Goal: Task Accomplishment & Management: Manage account settings

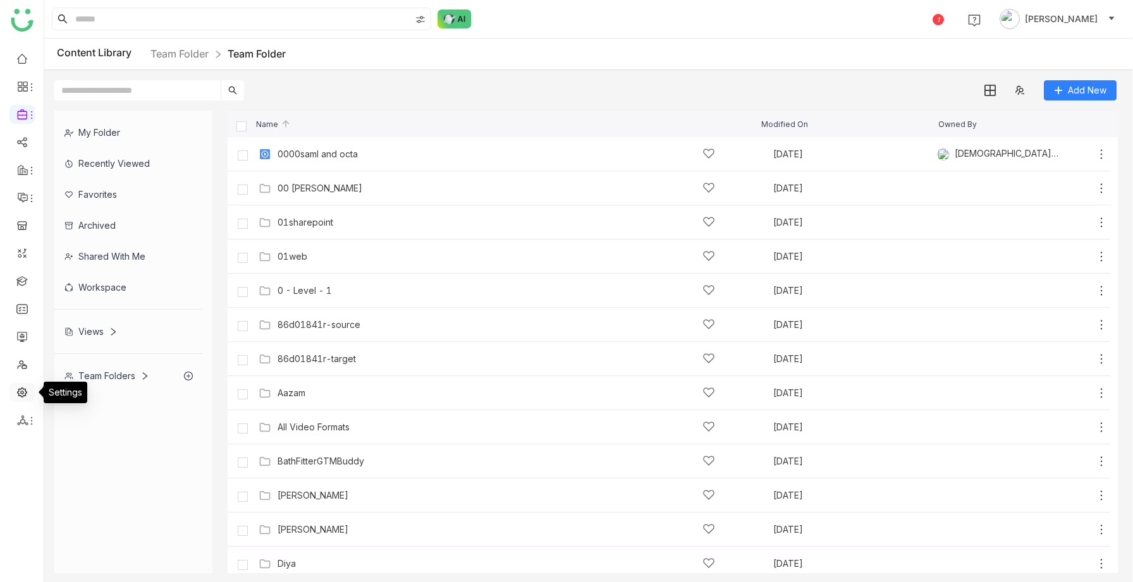
click at [20, 391] on link at bounding box center [21, 391] width 11 height 11
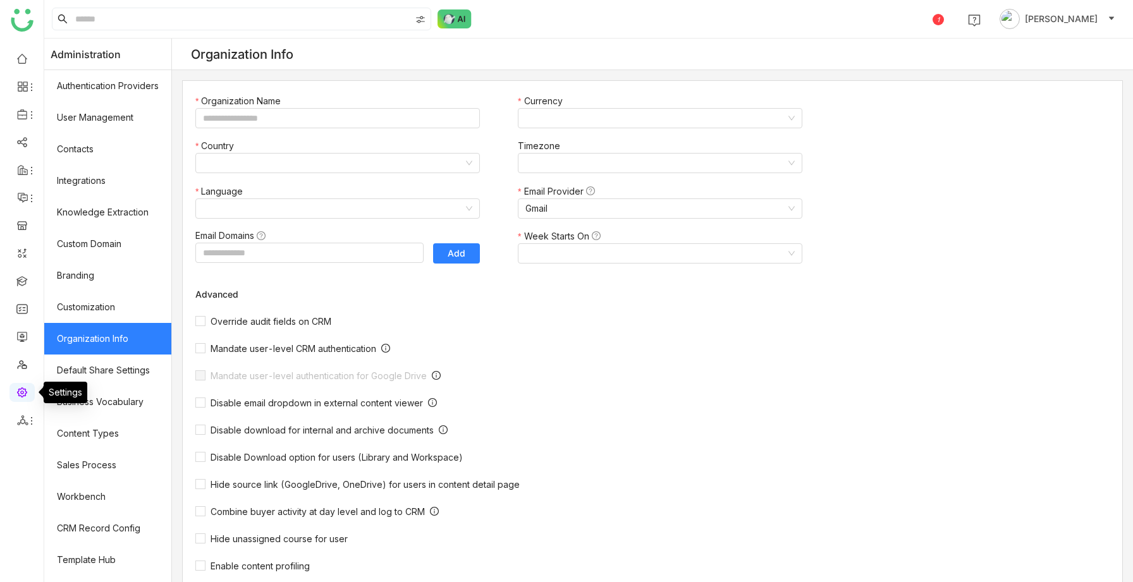
type input "*******"
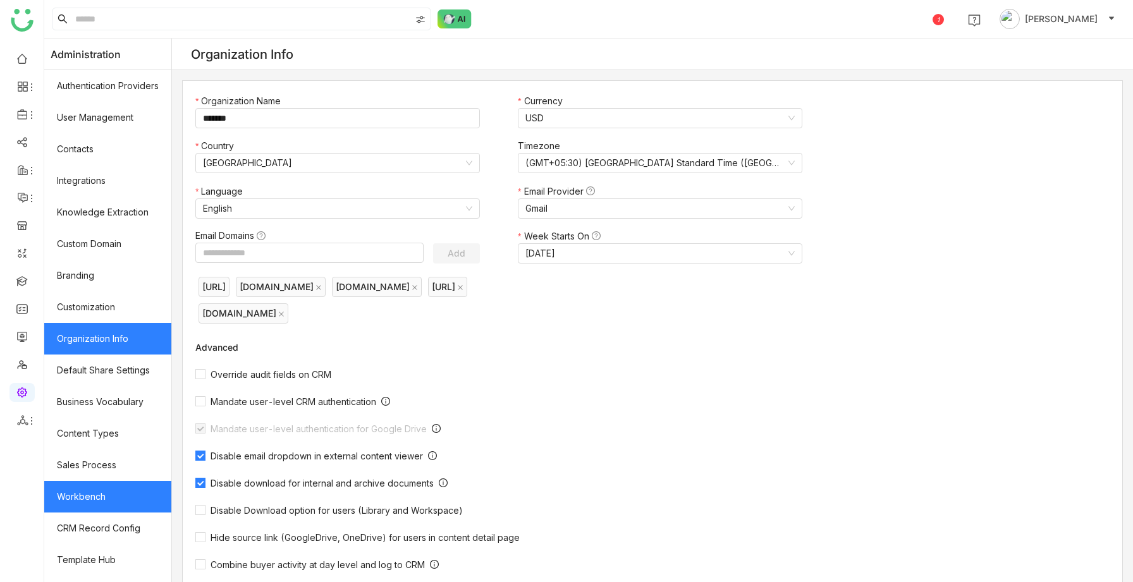
scroll to position [89, 0]
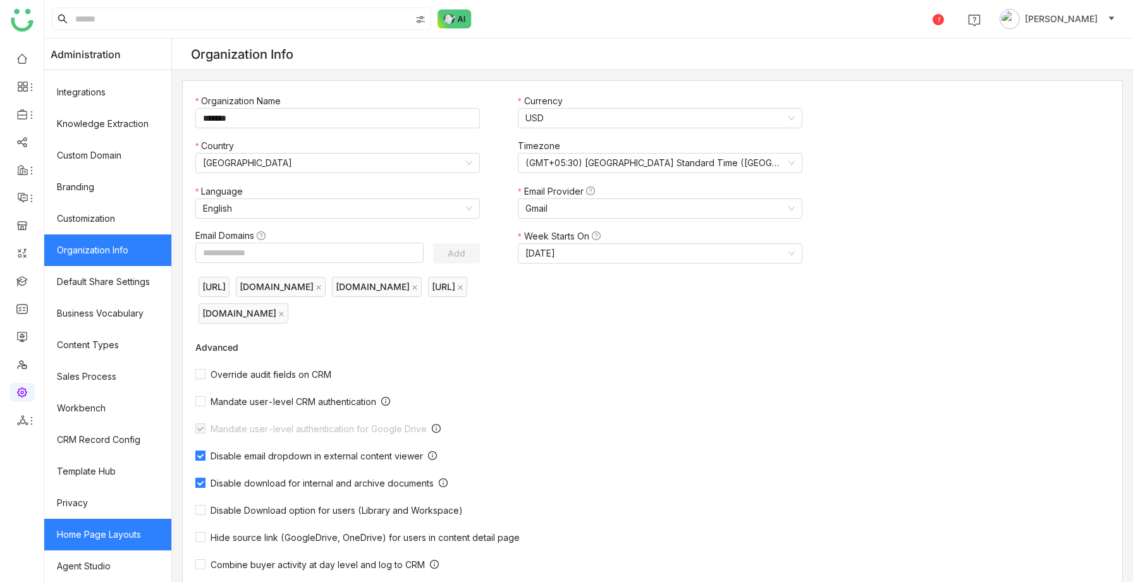
click at [99, 543] on link "Home Page Layouts" at bounding box center [107, 535] width 127 height 32
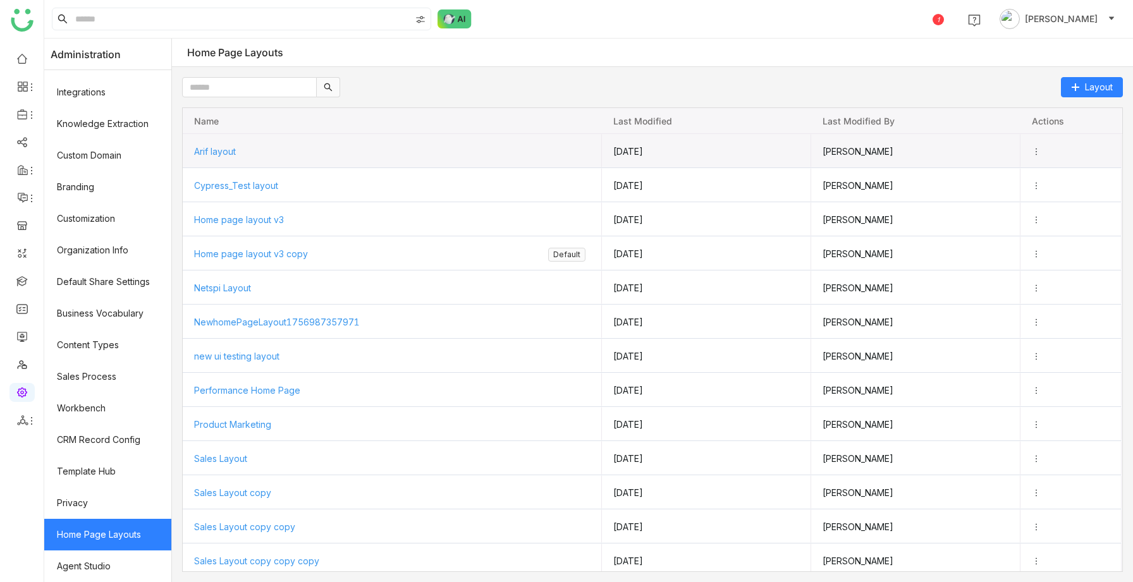
click at [242, 157] on div "Arif layout" at bounding box center [392, 152] width 396 height 34
click at [235, 150] on span "Arif layout" at bounding box center [214, 150] width 42 height 11
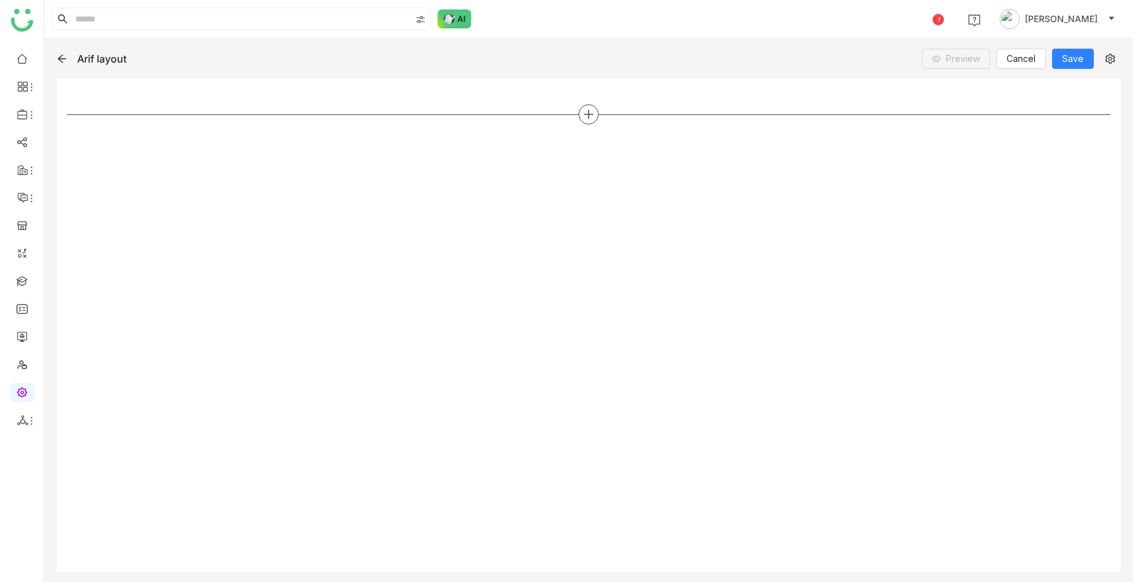
click at [598, 109] on div at bounding box center [588, 114] width 1043 height 20
click at [591, 115] on icon at bounding box center [588, 114] width 11 height 11
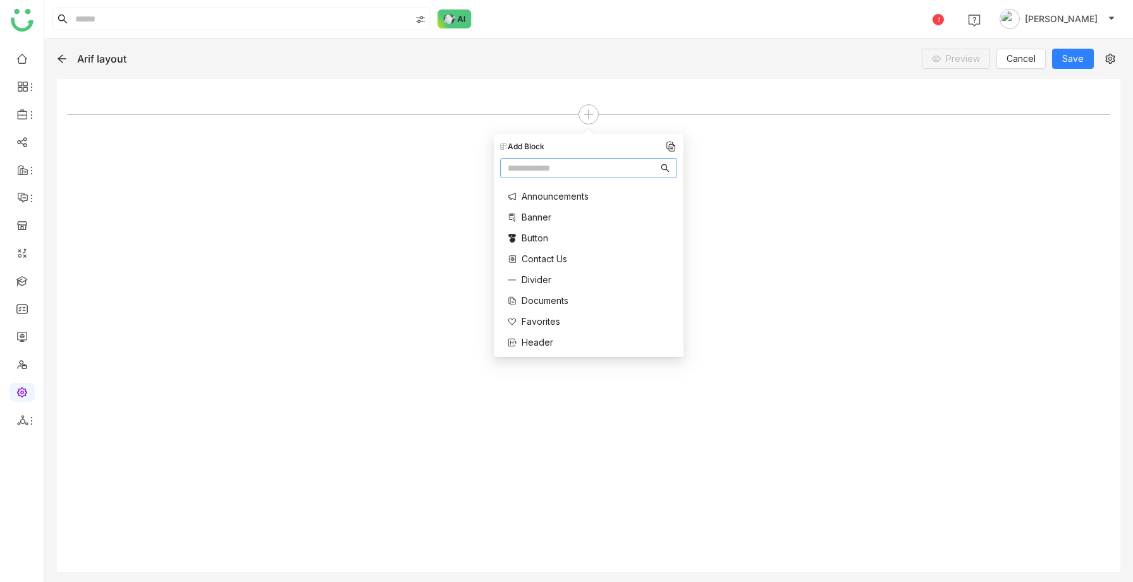
click at [419, 147] on div at bounding box center [588, 325] width 1043 height 473
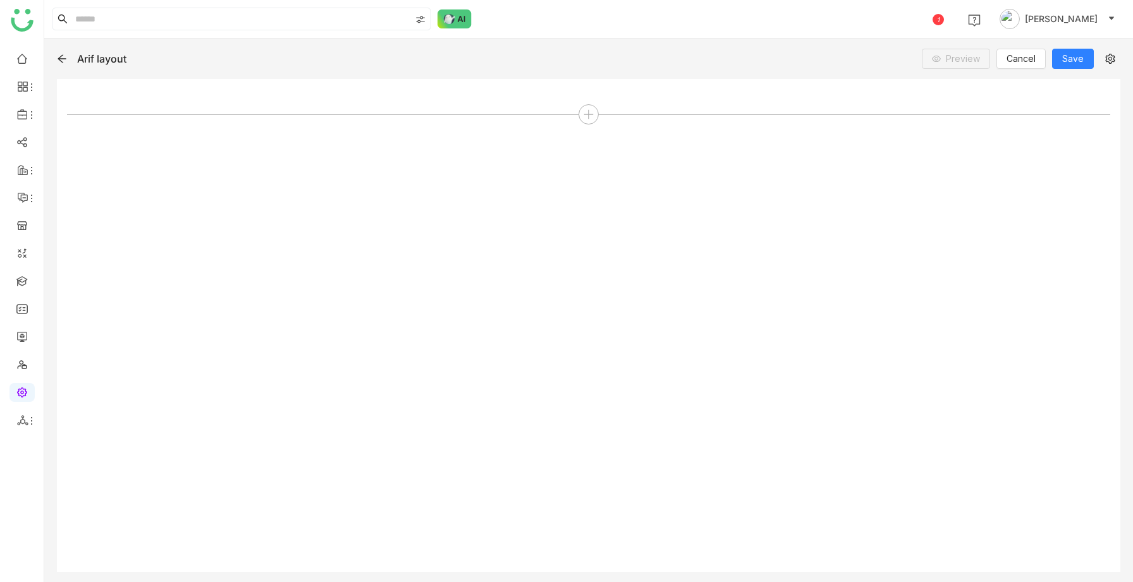
click at [348, 63] on div "Arif layout Preview Cancel Save" at bounding box center [588, 59] width 1063 height 20
click at [59, 59] on icon at bounding box center [62, 59] width 8 height 8
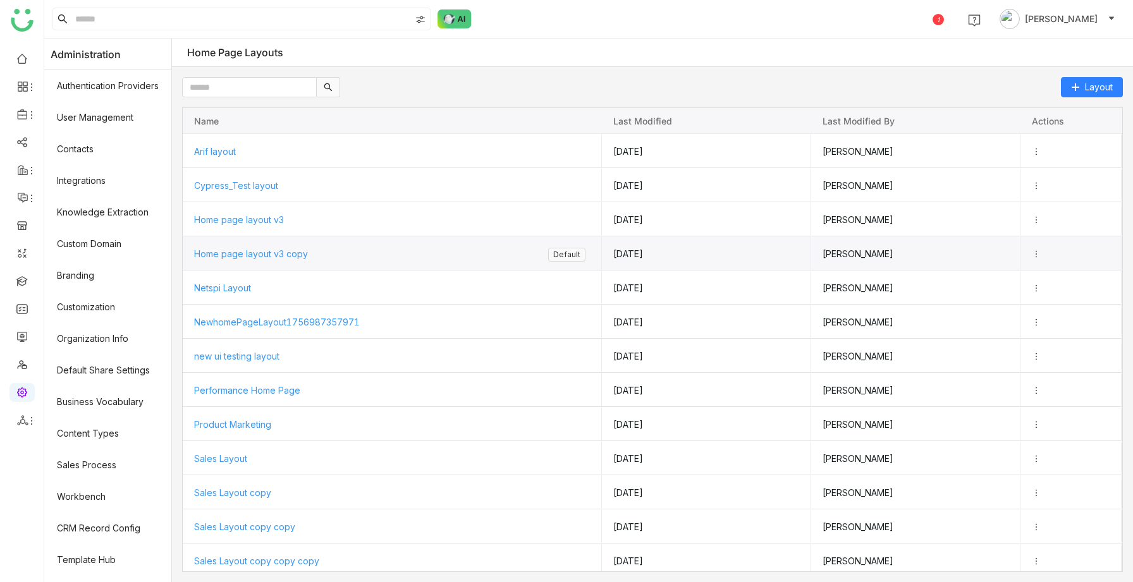
click at [237, 254] on span "Home page layout v3 copy" at bounding box center [251, 253] width 114 height 11
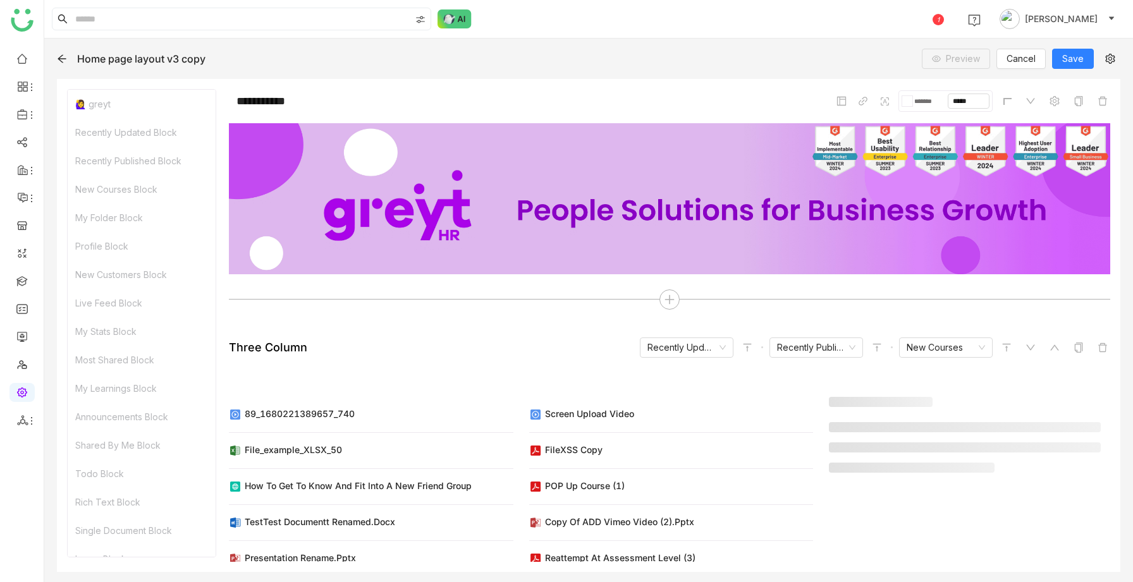
click at [207, 67] on div "Home page layout v3 copy Preview Cancel Save" at bounding box center [588, 59] width 1063 height 20
click at [212, 66] on div "Home page layout v3 copy Preview Cancel Save" at bounding box center [588, 59] width 1063 height 20
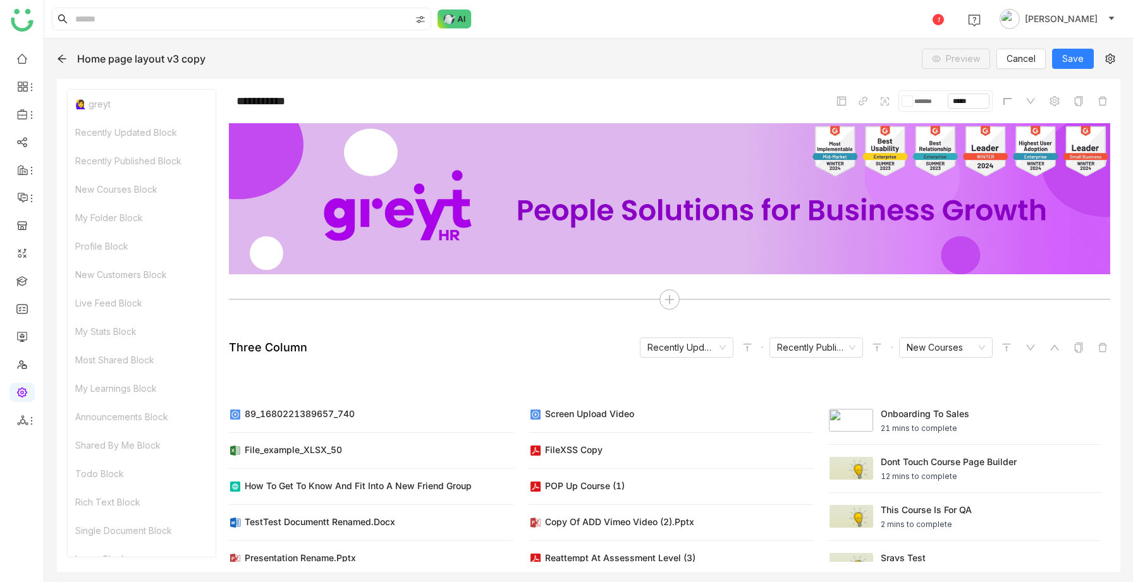
click at [310, 58] on div "Home page layout v3 copy Preview Cancel Save" at bounding box center [588, 59] width 1063 height 20
click at [58, 52] on div "Home page layout v3 copy Preview Cancel Save" at bounding box center [588, 59] width 1063 height 20
click at [64, 64] on div at bounding box center [62, 58] width 10 height 13
click at [63, 62] on icon at bounding box center [62, 59] width 8 height 8
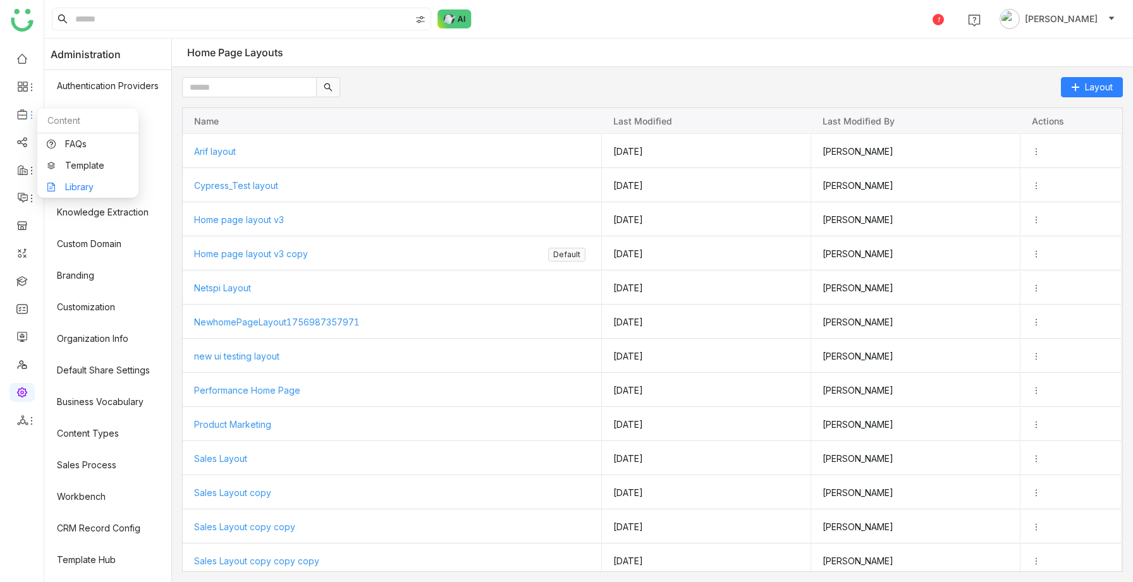
click at [69, 183] on link "Library" at bounding box center [88, 187] width 82 height 9
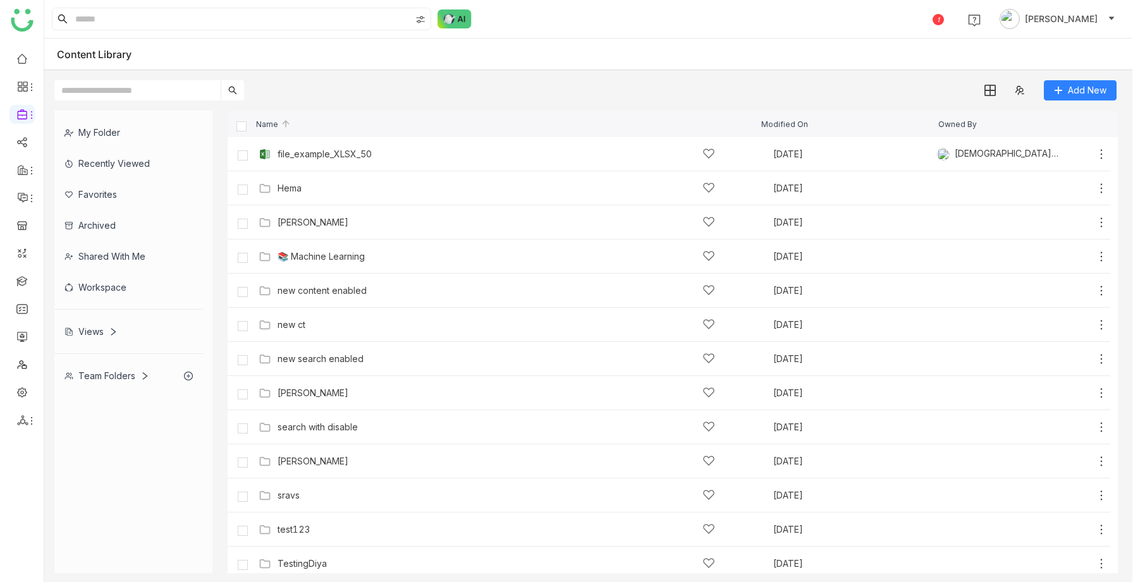
scroll to position [547, 0]
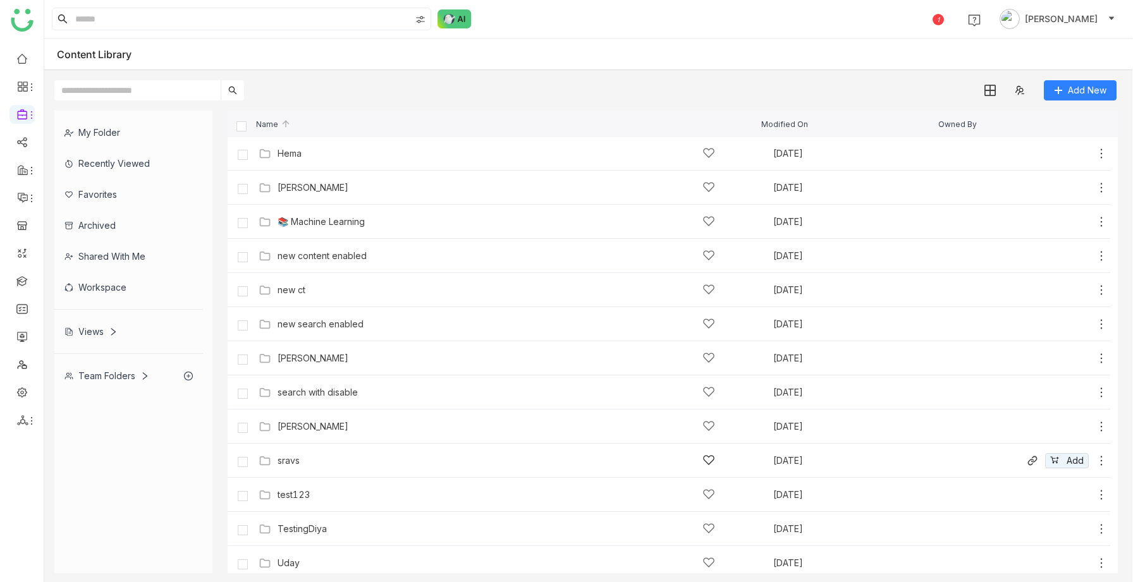
click at [307, 464] on div "sravs" at bounding box center [497, 460] width 438 height 13
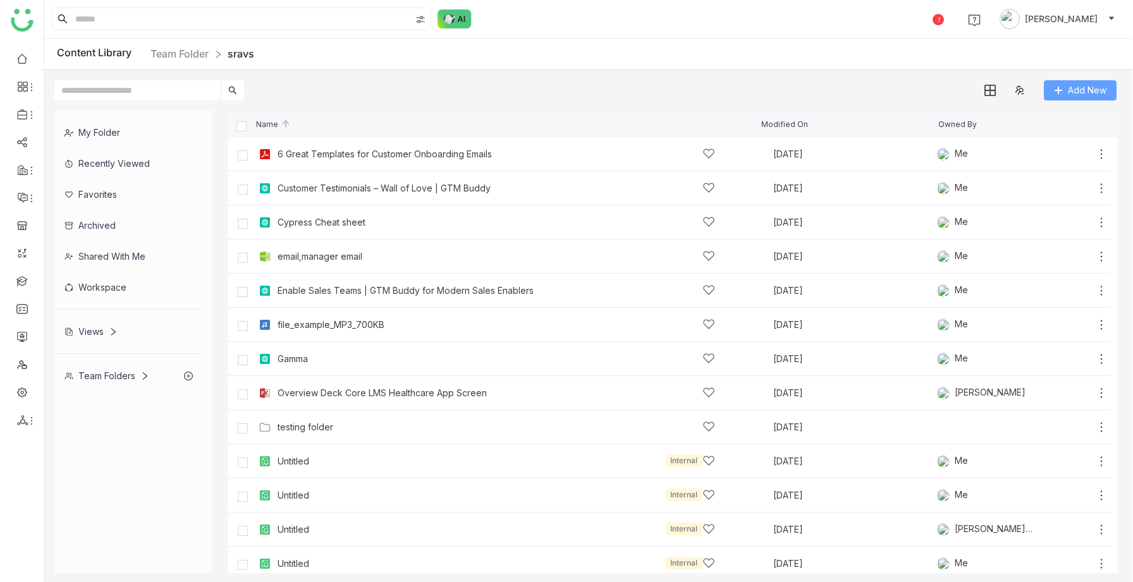
click at [1092, 88] on span "Add New" at bounding box center [1087, 90] width 39 height 14
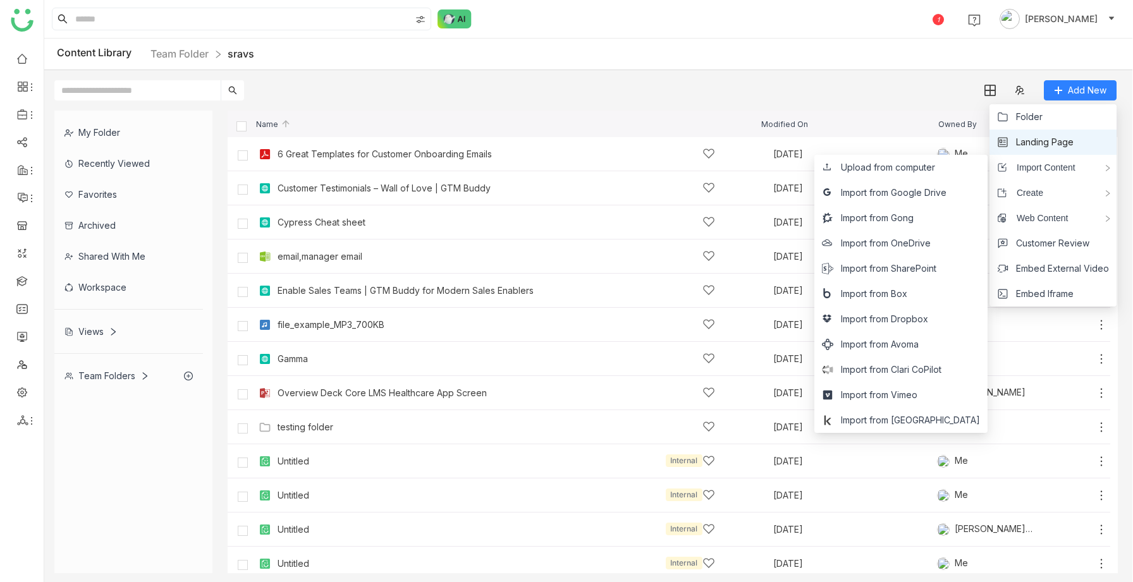
click at [1038, 139] on span "Landing Page" at bounding box center [1045, 142] width 58 height 14
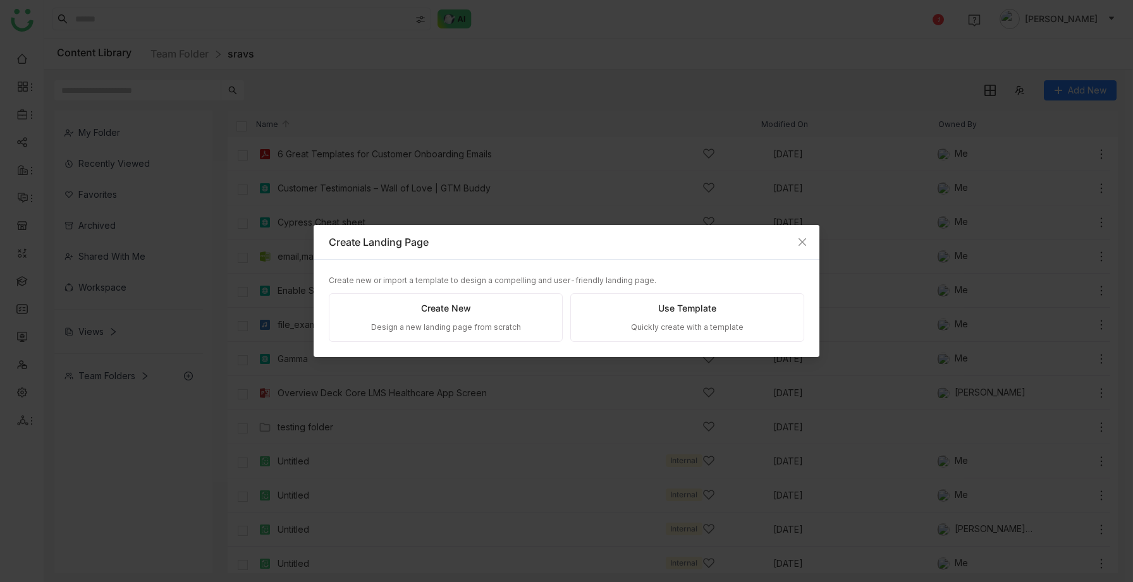
click at [556, 315] on div "Create New Design a new landing page from scratch" at bounding box center [446, 317] width 234 height 49
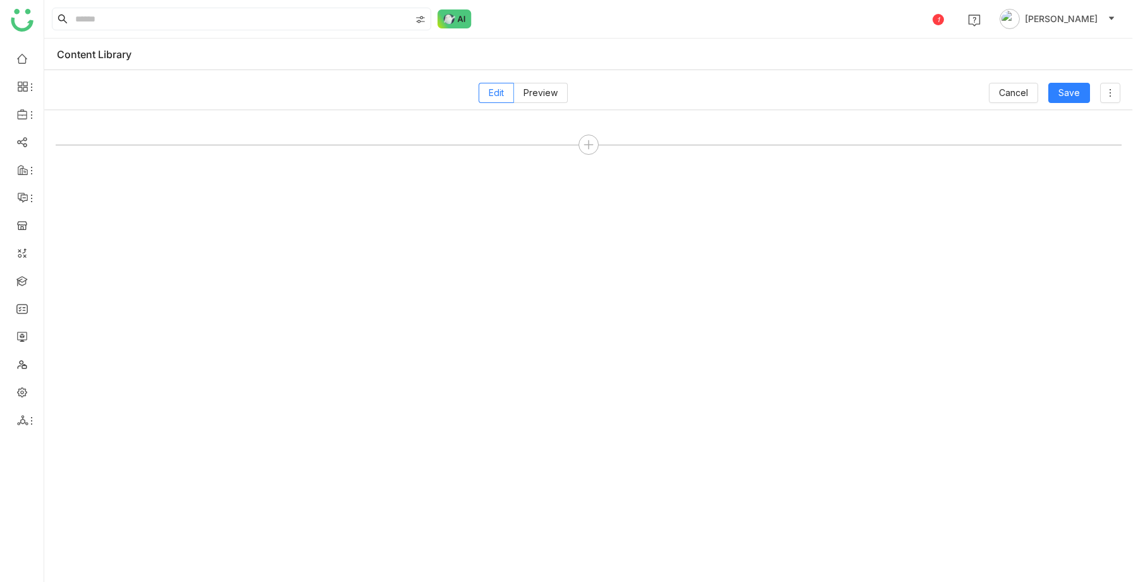
click at [484, 325] on div at bounding box center [589, 348] width 1066 height 458
click at [498, 95] on span "Edit" at bounding box center [496, 92] width 15 height 11
click at [504, 92] on span "Edit" at bounding box center [496, 92] width 15 height 11
click at [581, 142] on div at bounding box center [589, 145] width 20 height 20
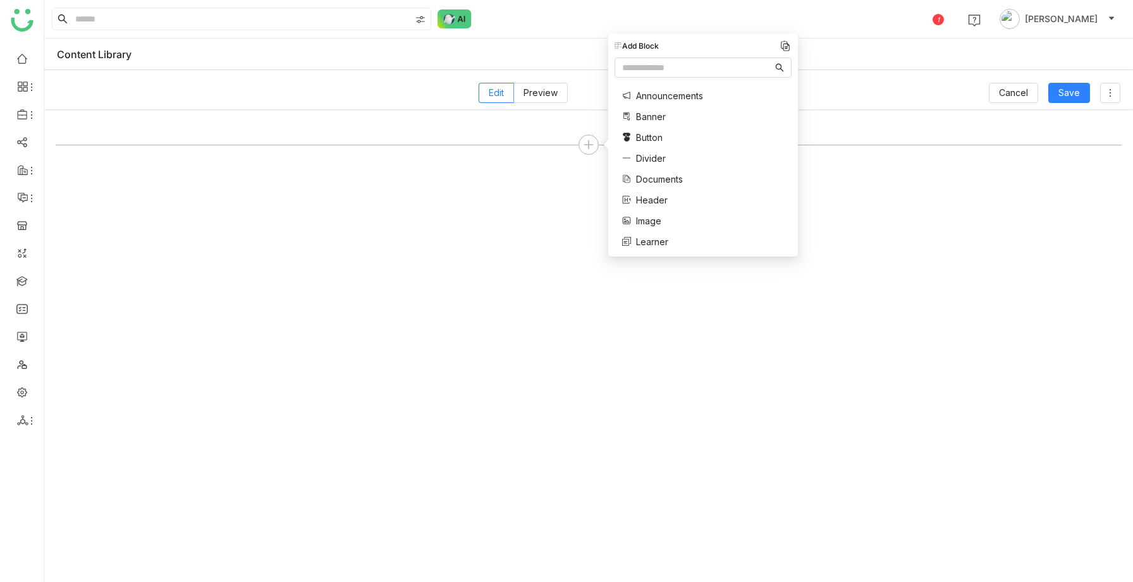
click at [656, 114] on span "Banner" at bounding box center [651, 116] width 30 height 13
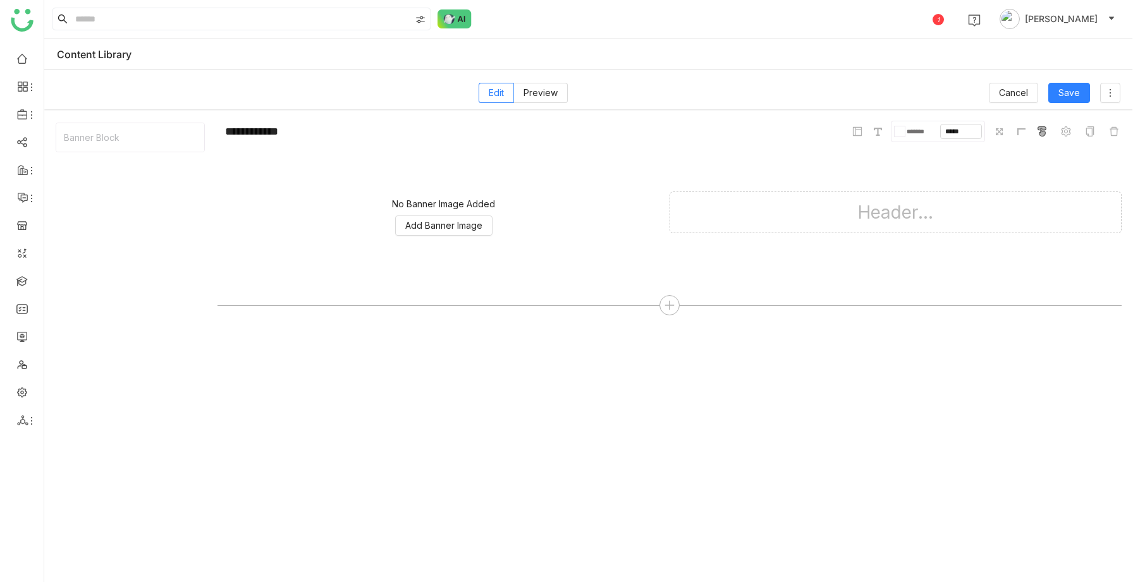
scroll to position [7, 0]
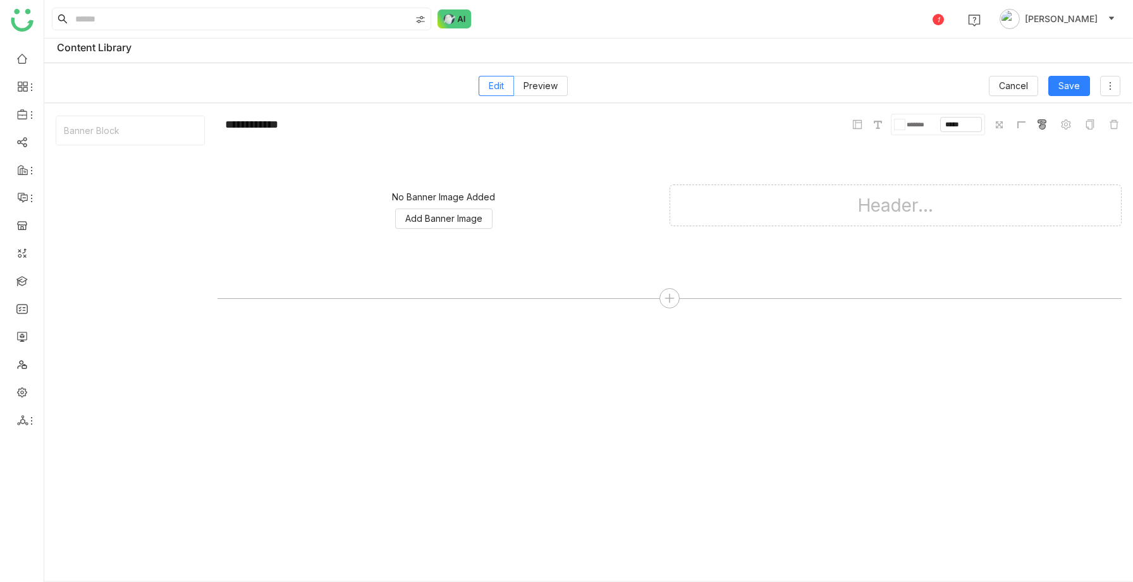
click at [231, 63] on div "Edit Preview Cancel Save" at bounding box center [588, 82] width 1089 height 39
click at [199, 49] on div "Content Library" at bounding box center [588, 48] width 1089 height 32
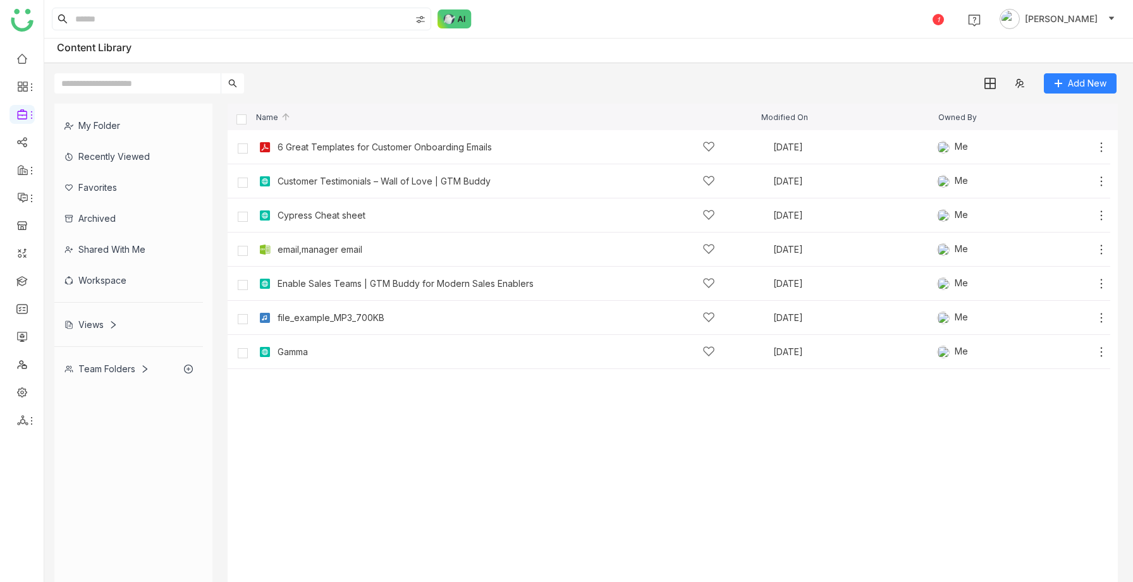
scroll to position [1, 0]
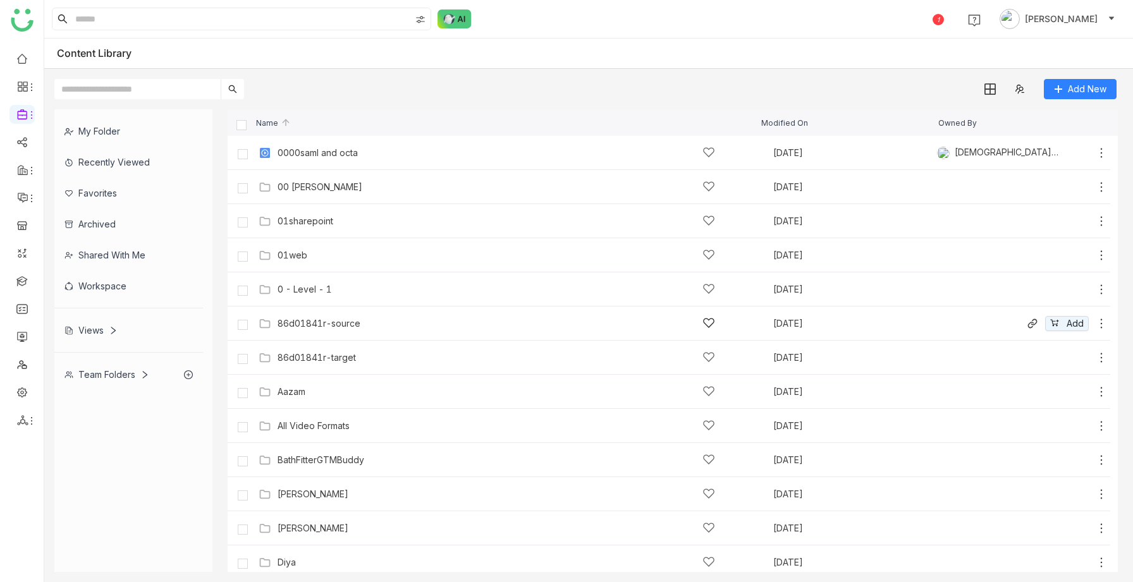
click at [514, 336] on div "86d01841r-source Sep 15, 2025 Add" at bounding box center [669, 324] width 883 height 34
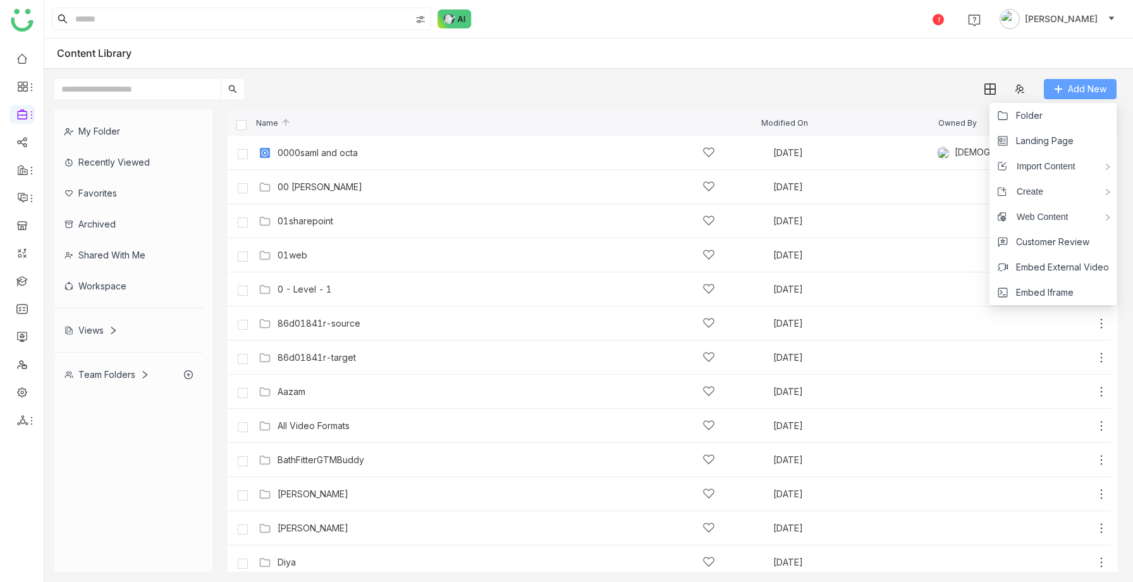
click at [1091, 87] on span "Add New" at bounding box center [1087, 89] width 39 height 14
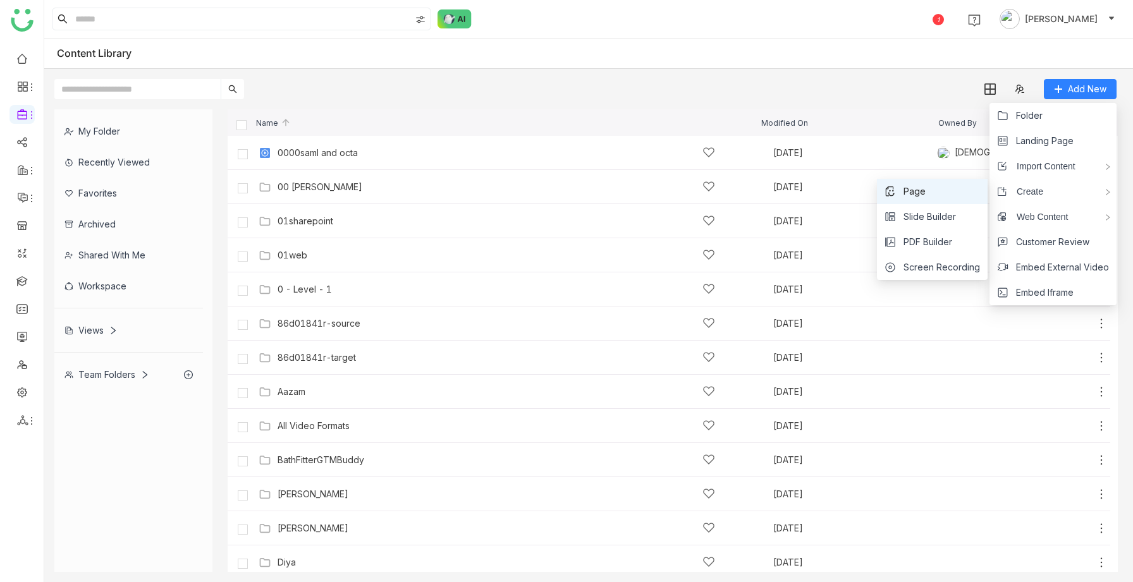
click at [964, 186] on li "Page" at bounding box center [932, 191] width 111 height 25
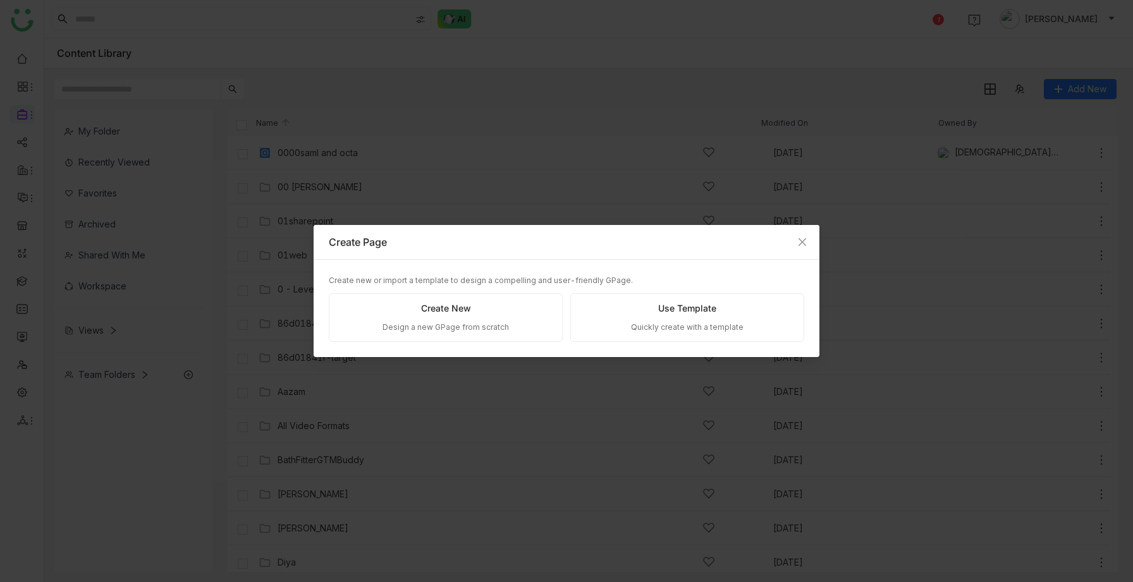
click at [493, 336] on div "Create New Design a new GPage from scratch" at bounding box center [446, 317] width 234 height 49
click at [491, 324] on div "Design a new GPage from scratch" at bounding box center [446, 328] width 126 height 12
click at [493, 302] on div "Create New Design a new GPage from scratch" at bounding box center [446, 317] width 234 height 49
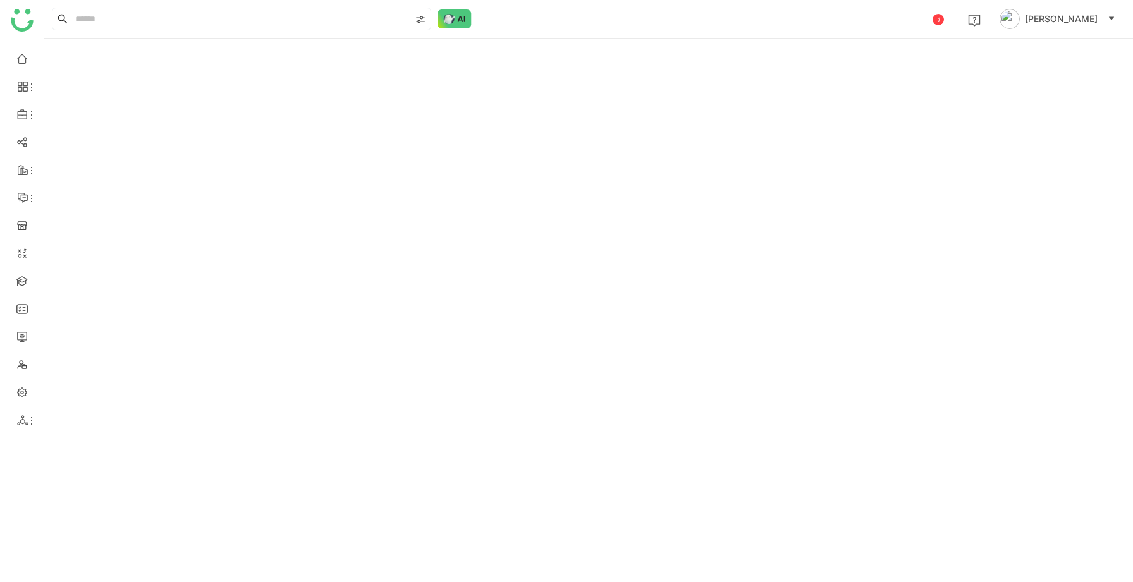
click at [494, 318] on div at bounding box center [588, 311] width 1089 height 544
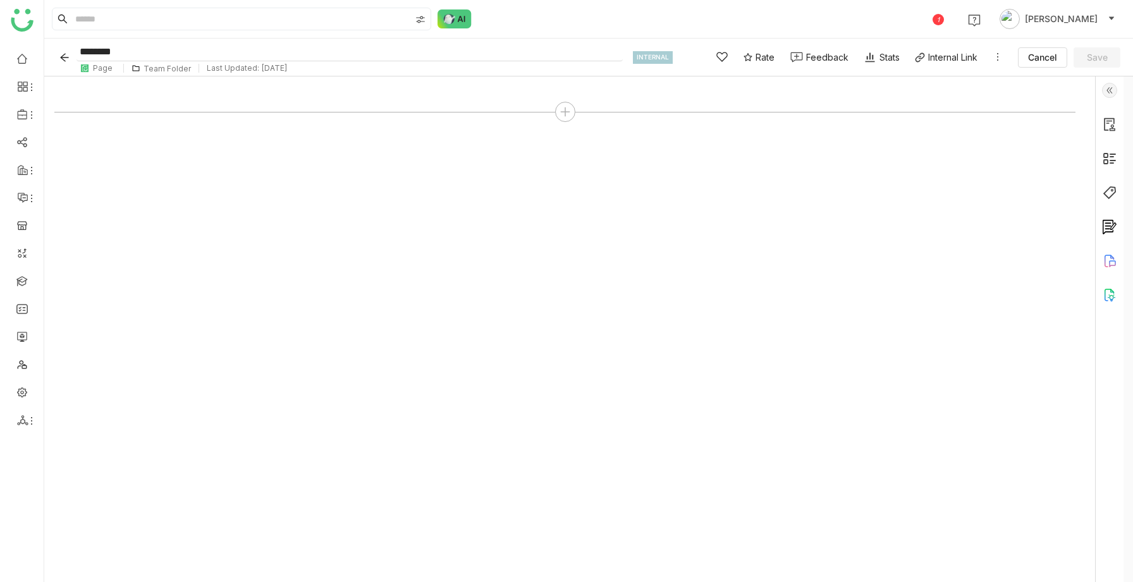
click at [166, 52] on input "********" at bounding box center [350, 51] width 546 height 19
click at [187, 58] on input "**********" at bounding box center [350, 51] width 546 height 19
type input "**********"
click at [68, 55] on icon "Back" at bounding box center [64, 57] width 10 height 10
click at [132, 54] on input "********" at bounding box center [350, 51] width 546 height 19
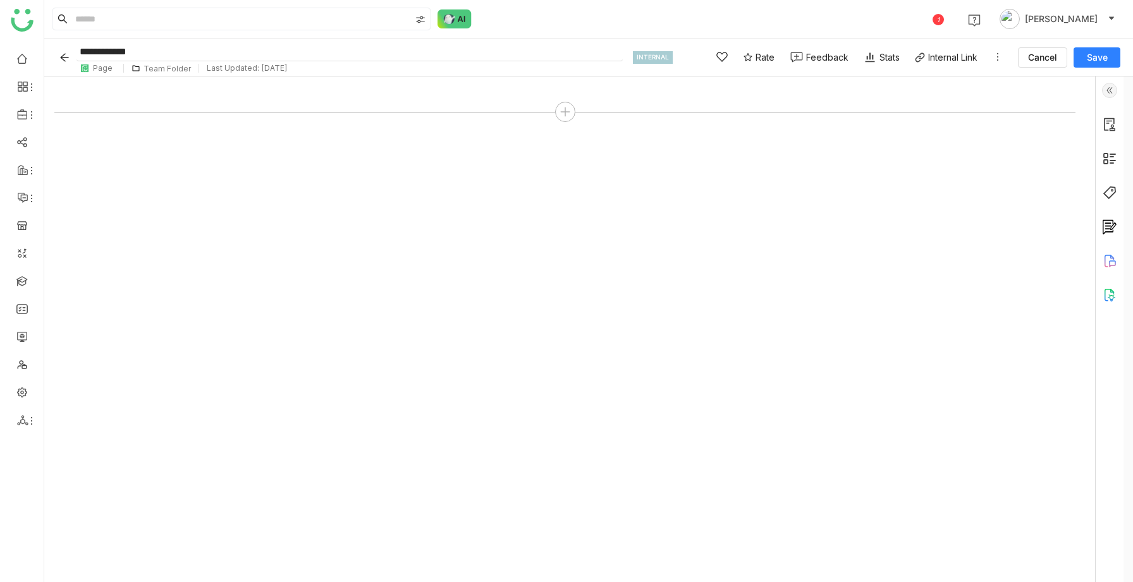
type input "**********"
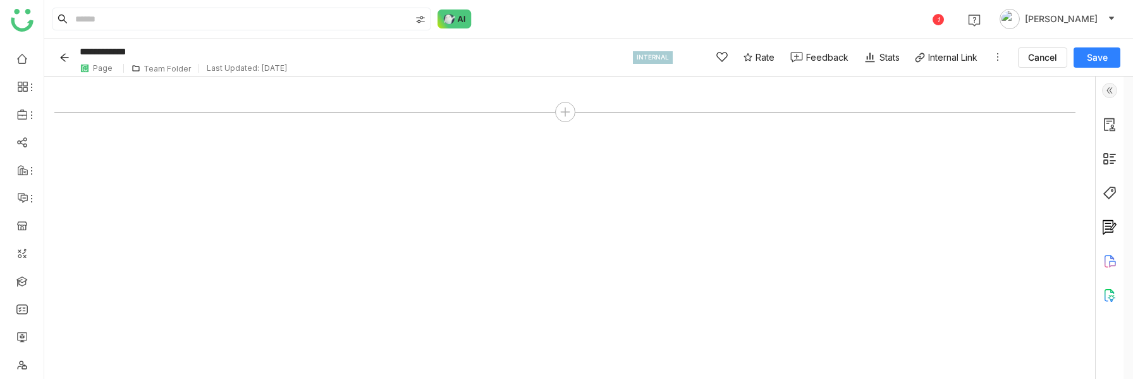
click at [1117, 95] on img at bounding box center [1109, 90] width 15 height 15
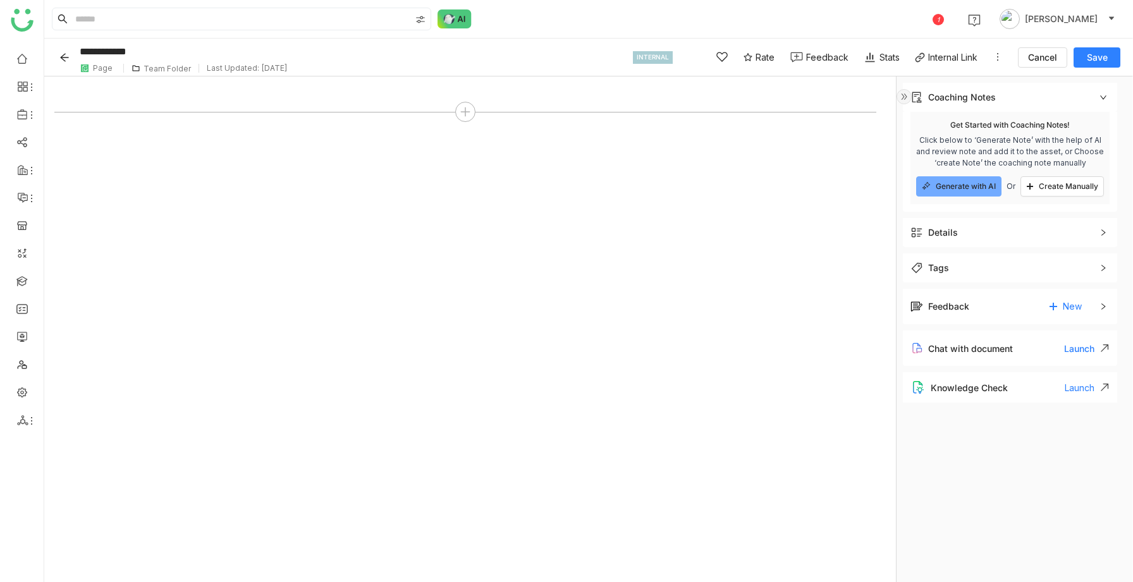
click at [986, 311] on div "Feedback New" at bounding box center [1000, 307] width 181 height 20
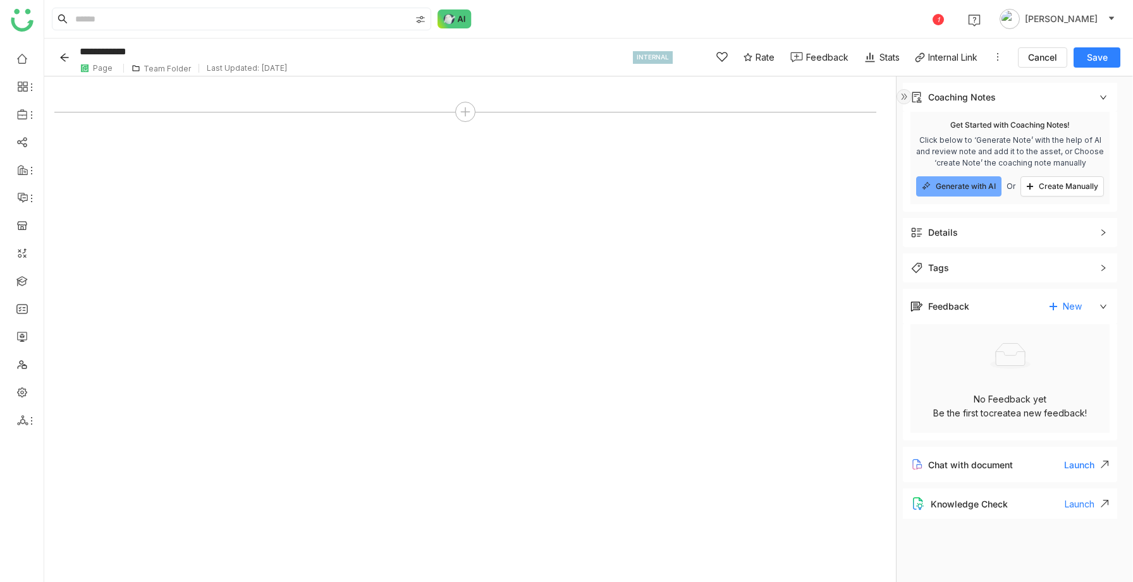
click at [69, 56] on icon "Back" at bounding box center [64, 57] width 10 height 10
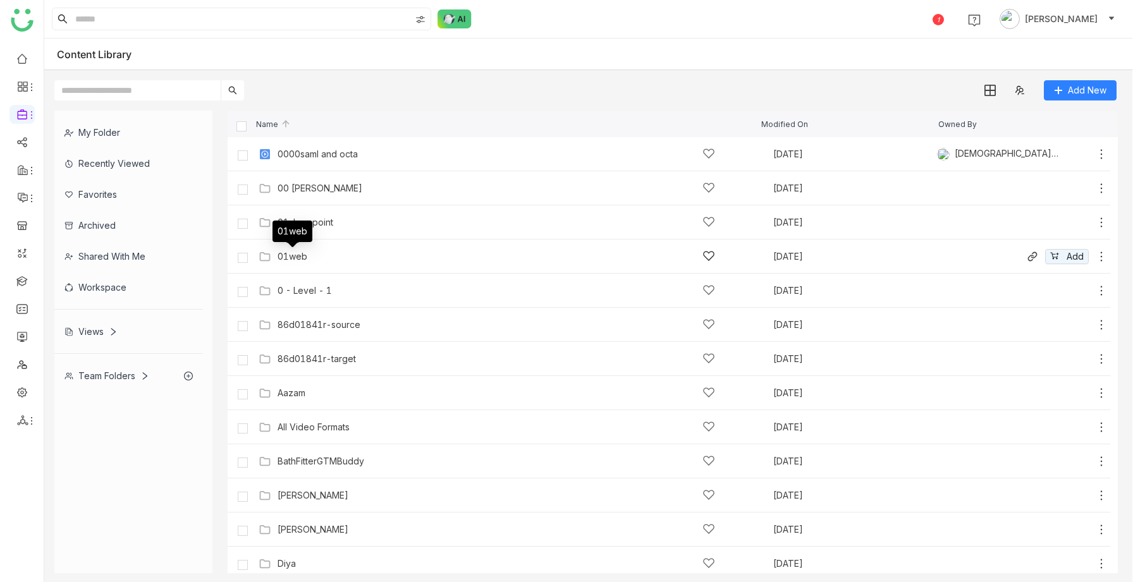
click at [291, 257] on div "01web" at bounding box center [293, 257] width 30 height 10
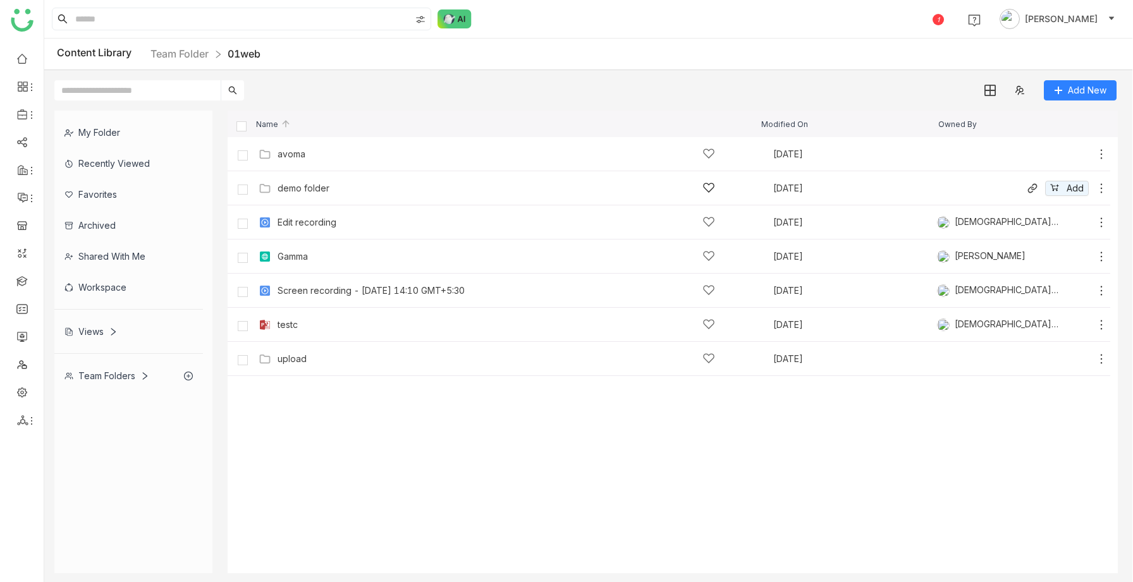
click at [326, 193] on div "demo folder" at bounding box center [497, 187] width 438 height 13
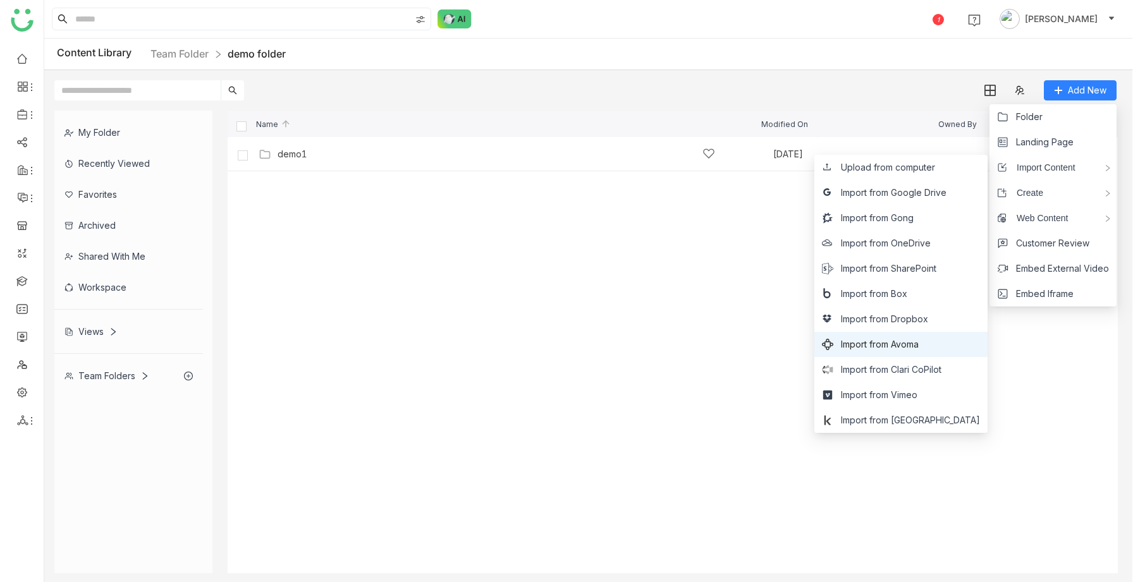
click at [919, 344] on span "Import from Avoma" at bounding box center [880, 345] width 78 height 14
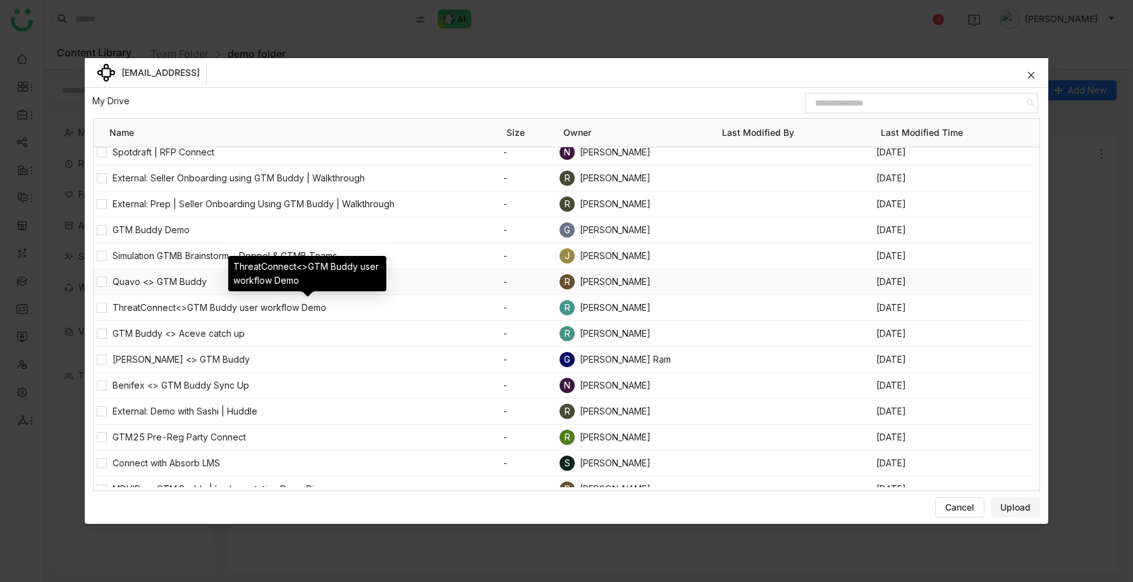
scroll to position [122, 0]
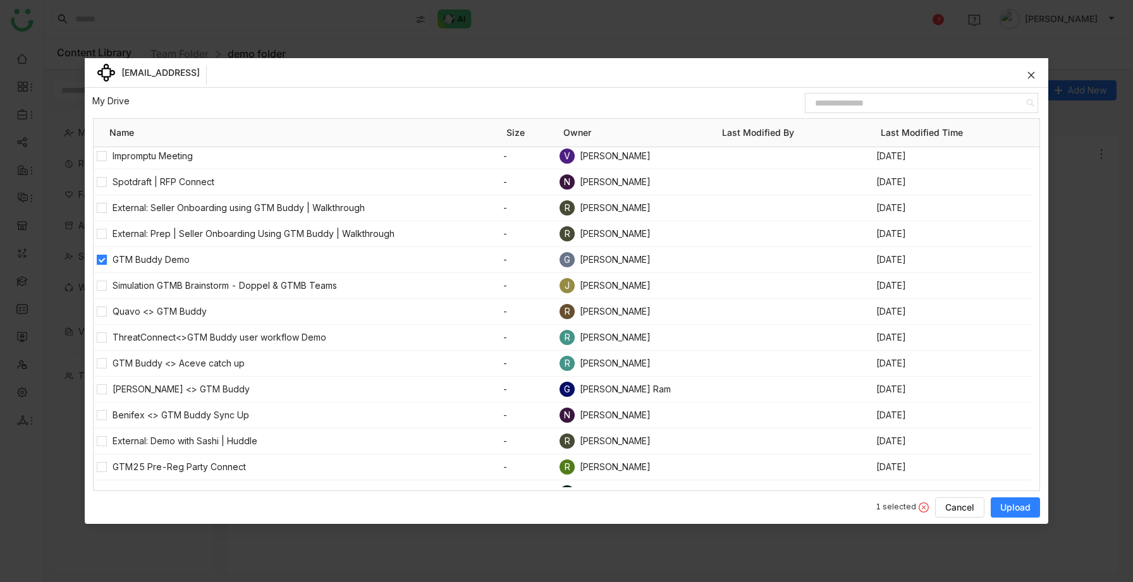
click at [1001, 499] on button "Upload" at bounding box center [1015, 508] width 49 height 20
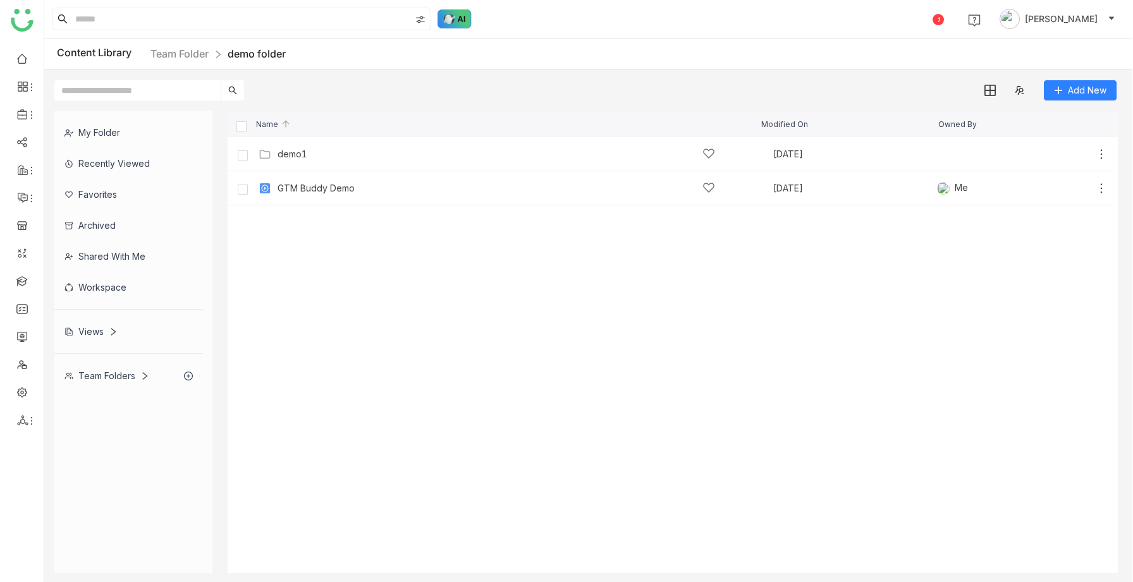
click at [453, 16] on img at bounding box center [455, 18] width 34 height 19
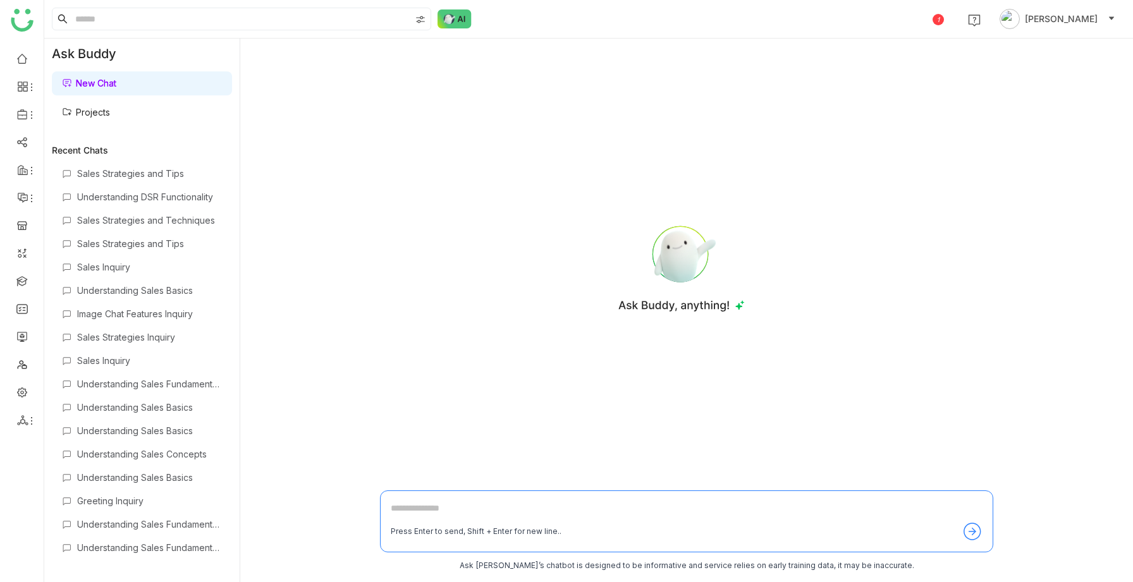
click at [116, 86] on link "New Chat" at bounding box center [89, 83] width 54 height 11
click at [104, 107] on link "Projects" at bounding box center [86, 112] width 48 height 11
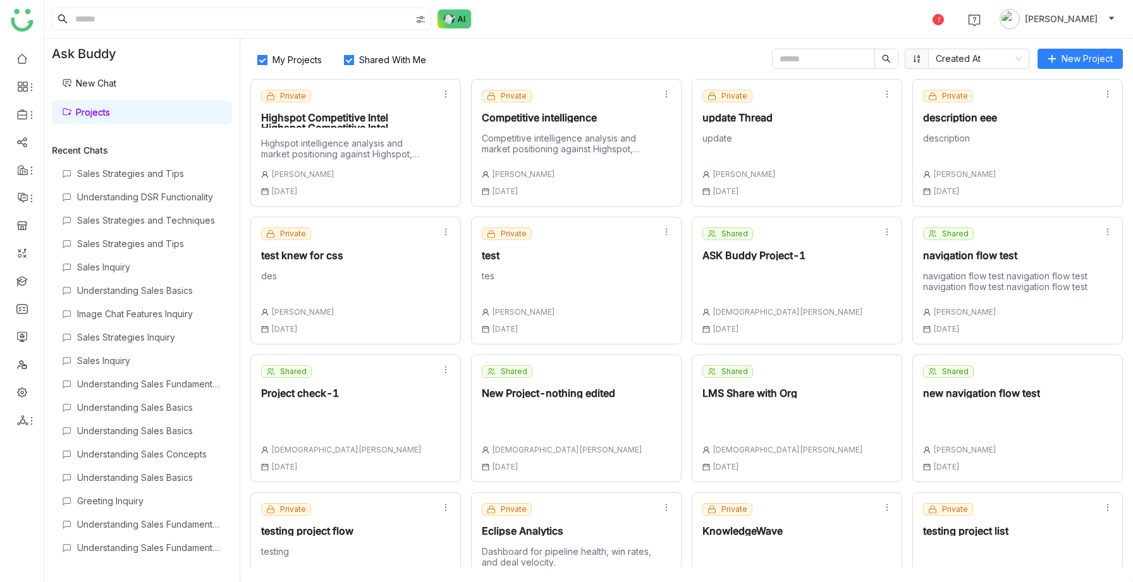
click at [315, 140] on div "Highspot intelligence analysis and market positioning against Highspot, curated…" at bounding box center [346, 148] width 170 height 21
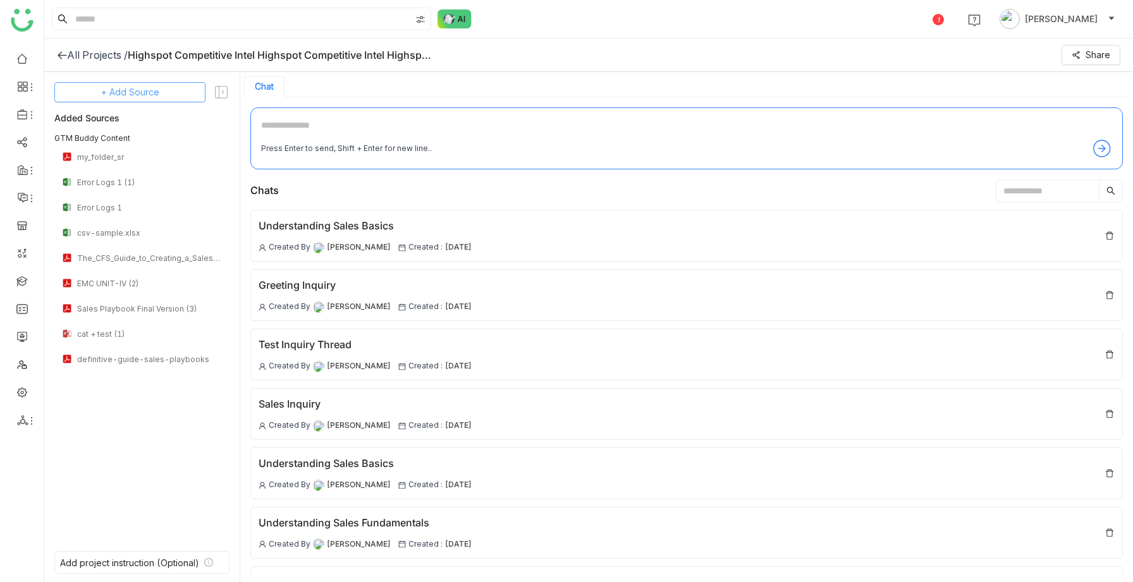
click at [144, 87] on span "+ Add Source" at bounding box center [130, 92] width 58 height 14
click at [161, 125] on span "GTM Buddy Content" at bounding box center [140, 126] width 73 height 11
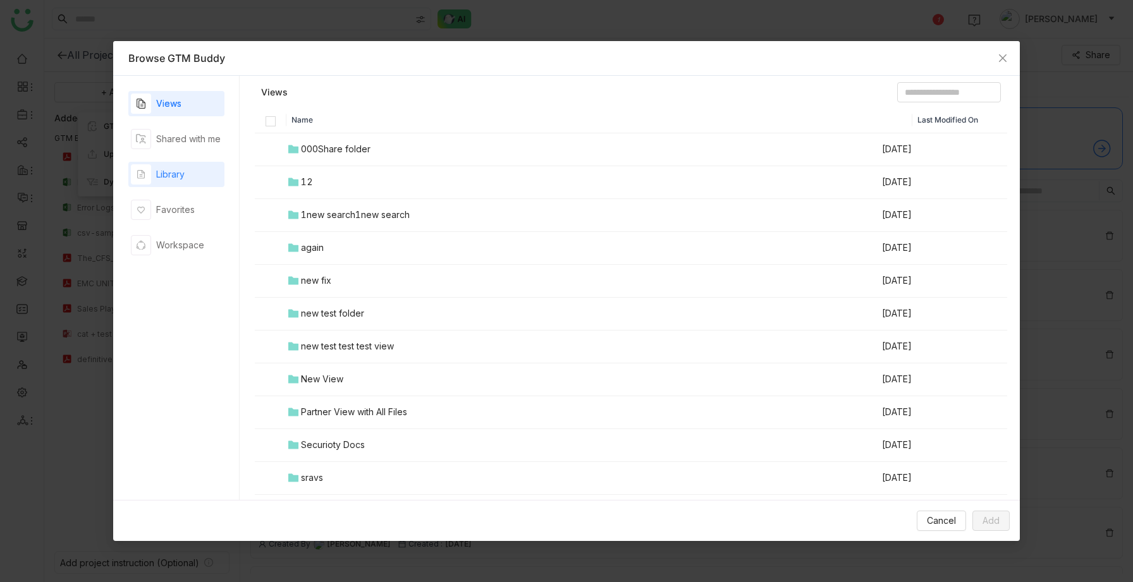
click at [193, 177] on div "Library" at bounding box center [176, 174] width 96 height 25
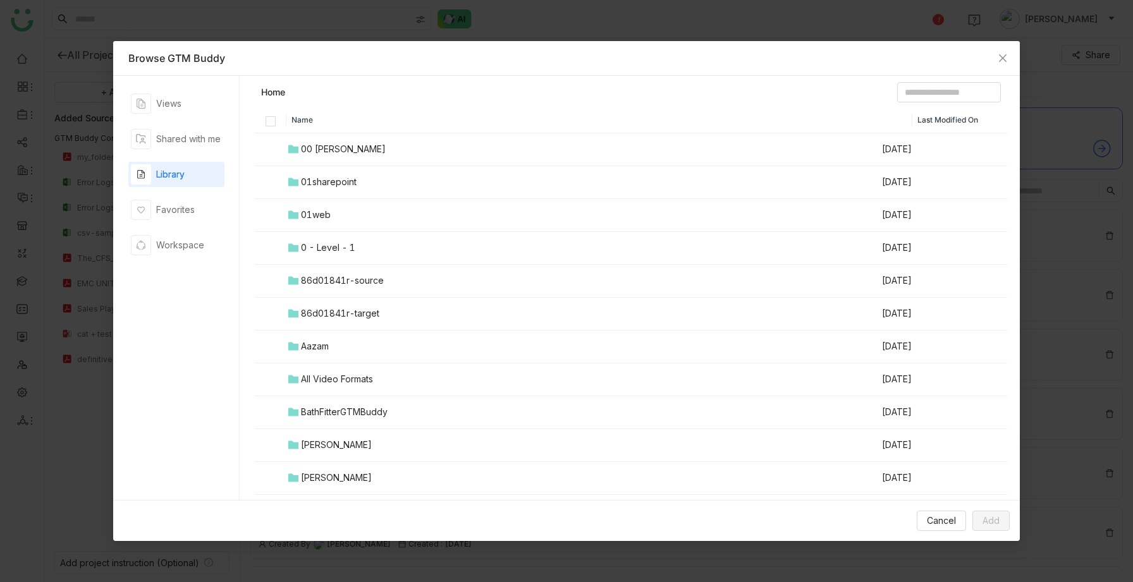
click at [259, 174] on td at bounding box center [271, 182] width 32 height 33
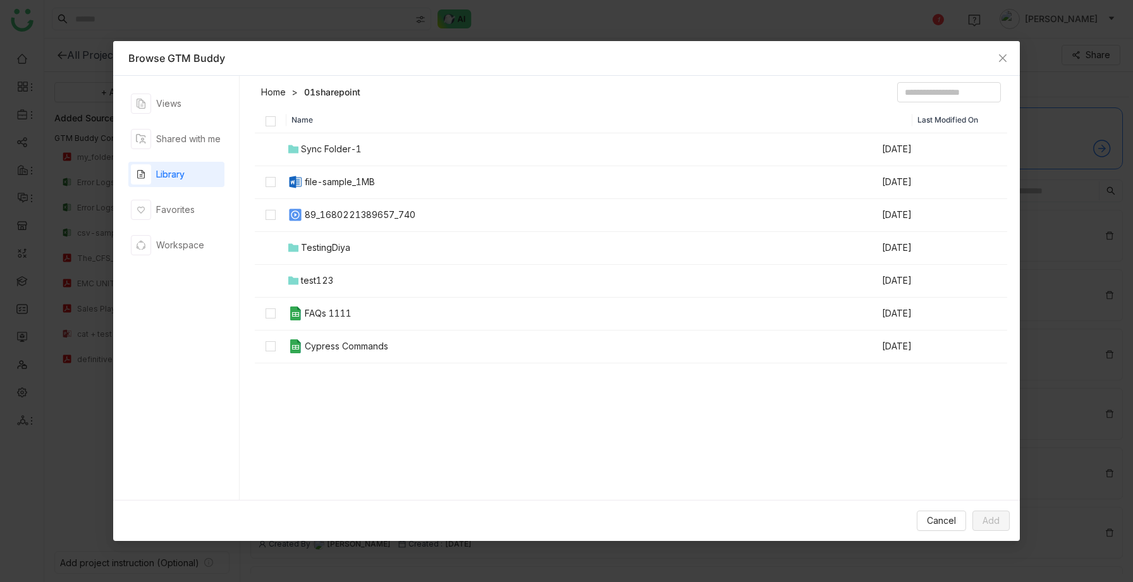
click at [278, 92] on link "Home" at bounding box center [273, 92] width 25 height 13
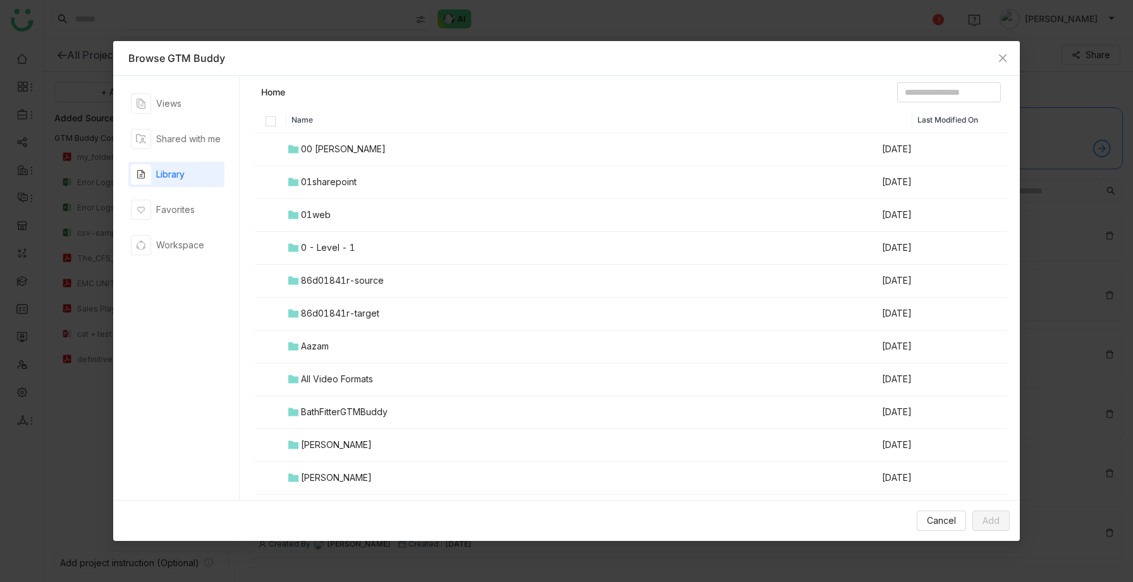
click at [334, 158] on td "00 Arif Folder" at bounding box center [583, 149] width 594 height 33
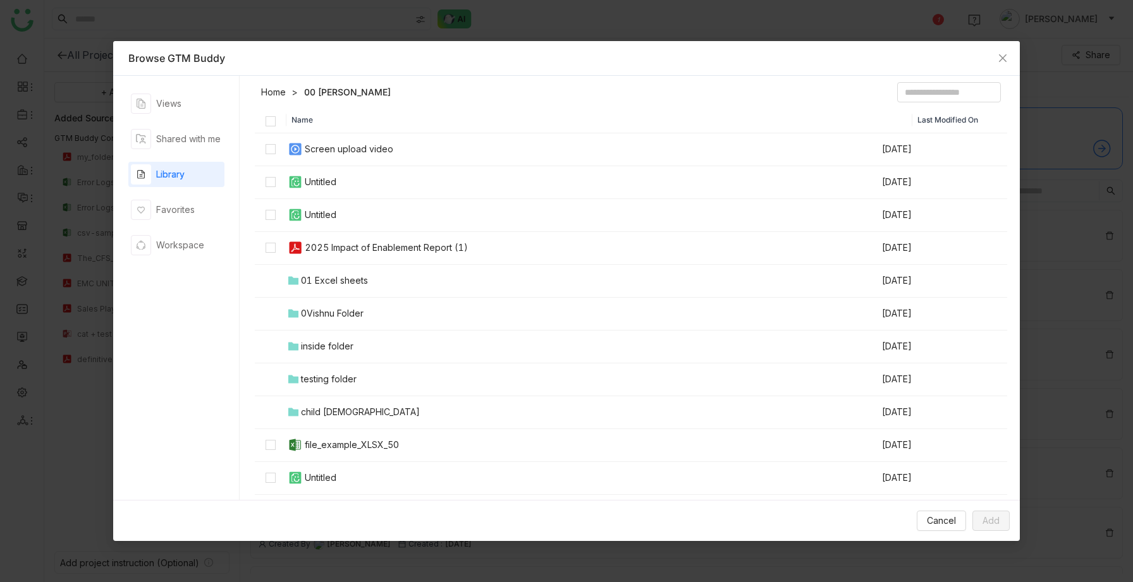
click at [335, 145] on div "Screen upload video" at bounding box center [349, 149] width 89 height 14
click at [362, 269] on td "01 Excel sheets" at bounding box center [583, 281] width 594 height 33
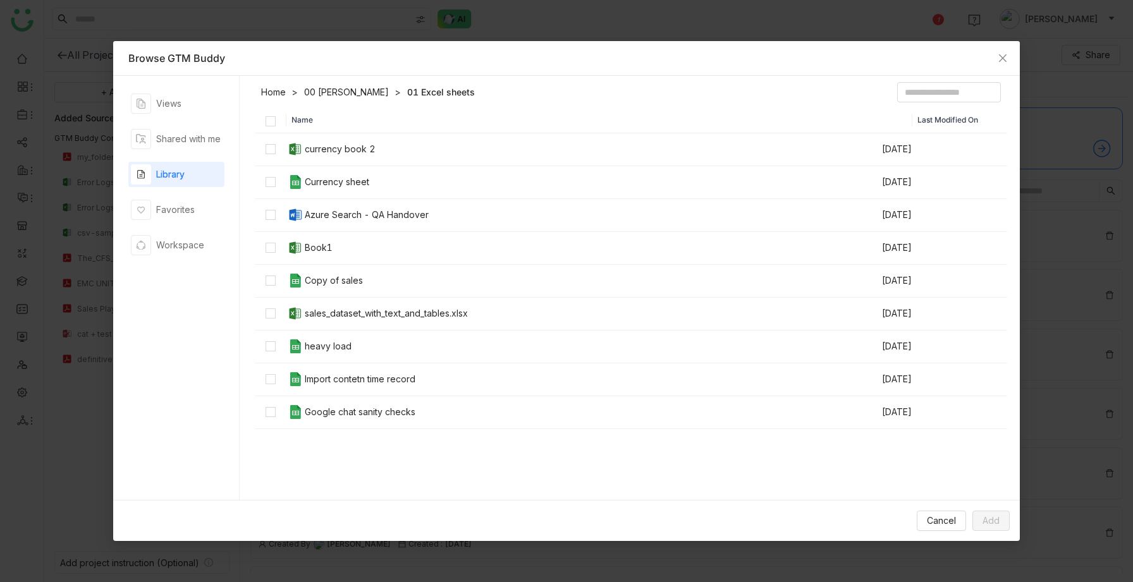
click at [272, 128] on th at bounding box center [271, 120] width 32 height 26
click at [339, 87] on link "00 Arif Folder" at bounding box center [346, 92] width 85 height 13
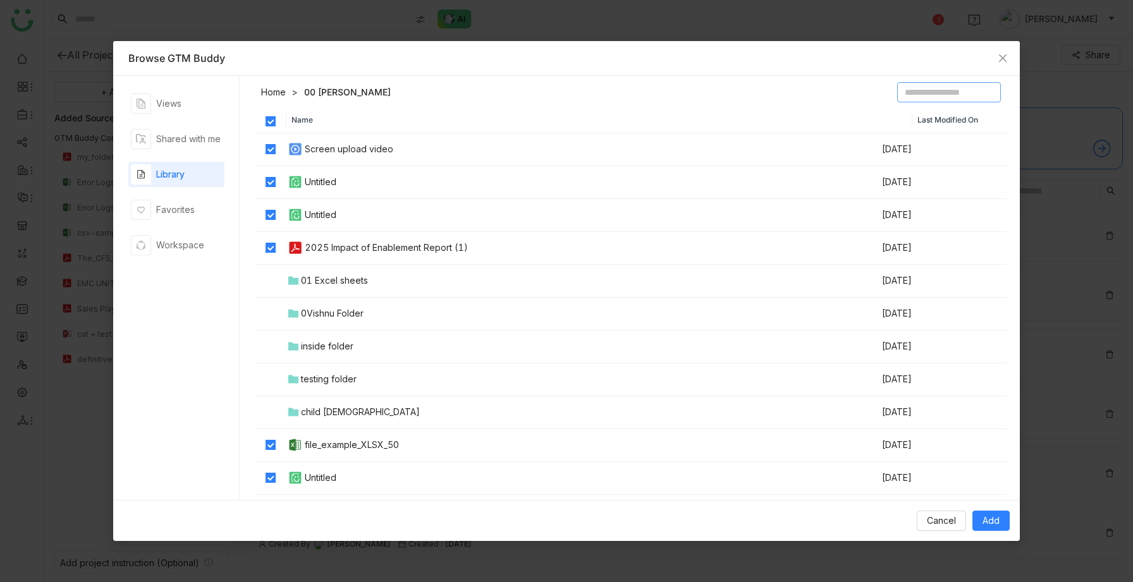
click at [947, 90] on input at bounding box center [949, 92] width 104 height 20
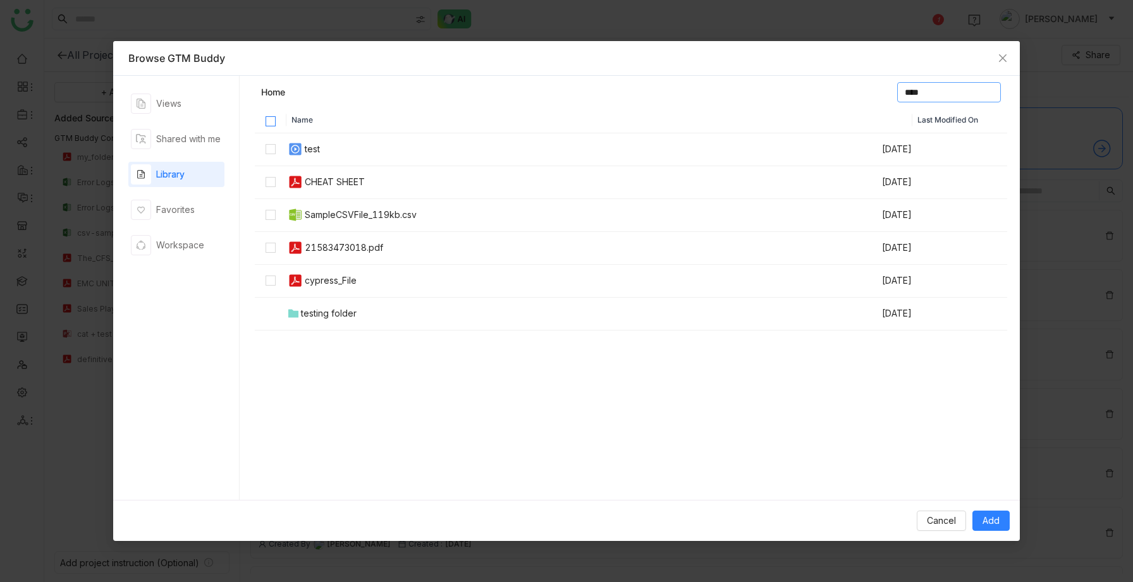
type input "****"
click at [272, 115] on label at bounding box center [271, 120] width 10 height 10
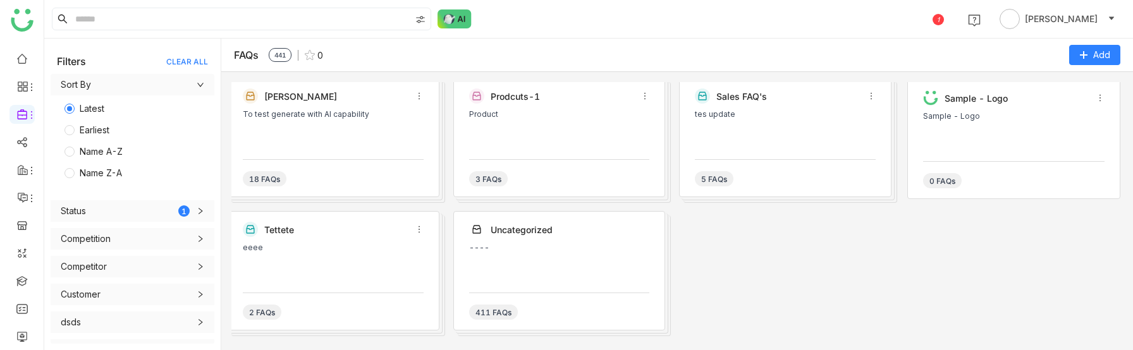
click at [300, 191] on div "[PERSON_NAME] To test generate with AI capability 18 FAQs" at bounding box center [333, 137] width 212 height 119
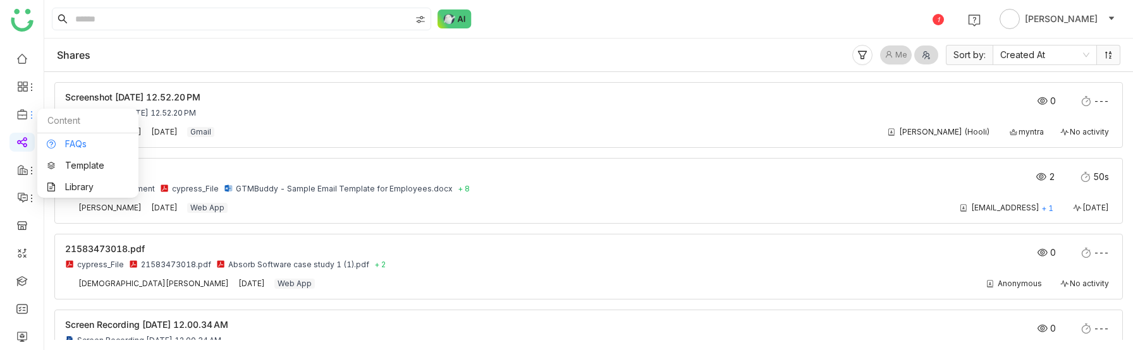
click at [59, 142] on link "FAQs" at bounding box center [88, 144] width 82 height 9
